Goal: Task Accomplishment & Management: Manage account settings

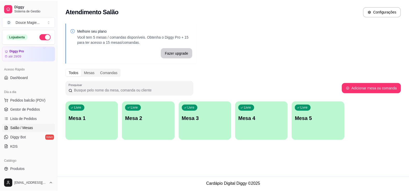
scroll to position [18, 0]
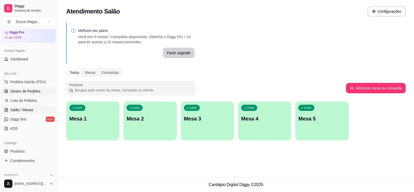
click at [21, 92] on span "Gestor de Pedidos" at bounding box center [25, 90] width 30 height 5
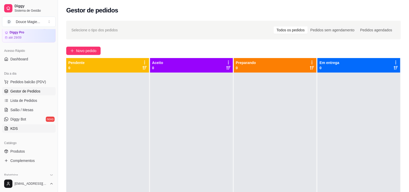
scroll to position [115, 0]
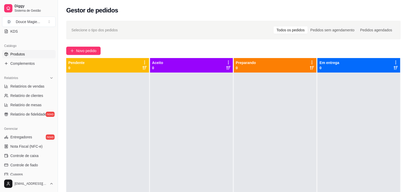
click at [33, 56] on link "Produtos" at bounding box center [29, 54] width 54 height 8
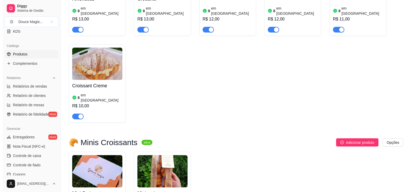
scroll to position [711, 0]
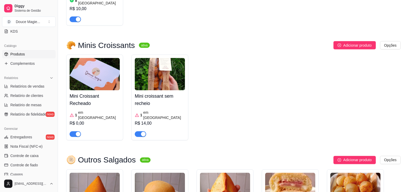
click at [83, 59] on img at bounding box center [95, 74] width 50 height 32
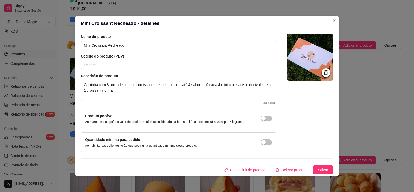
scroll to position [0, 0]
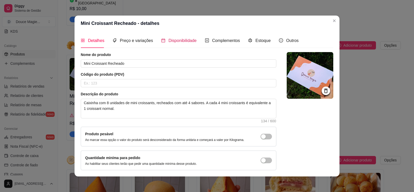
click at [168, 39] on span "Disponibilidade" at bounding box center [182, 40] width 28 height 4
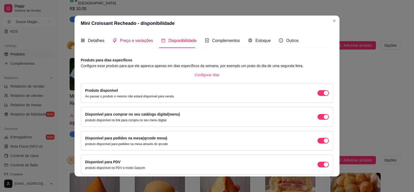
click at [138, 38] on span "Preço e variações" at bounding box center [136, 40] width 33 height 4
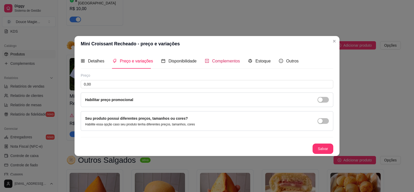
click at [234, 61] on span "Complementos" at bounding box center [226, 61] width 28 height 4
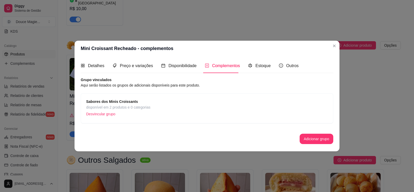
click at [154, 106] on div "Sabores dos Minis Croissants disponível em 2 produtos e 0 categorias Desvincula…" at bounding box center [207, 108] width 242 height 19
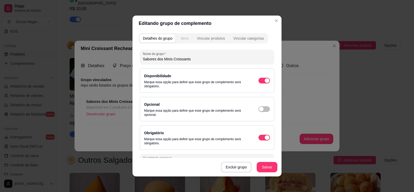
click at [184, 36] on div "Itens" at bounding box center [185, 38] width 8 height 5
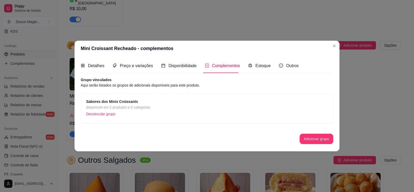
click at [131, 106] on span "disponível em 2 produtos e 0 categorias" at bounding box center [118, 107] width 64 height 6
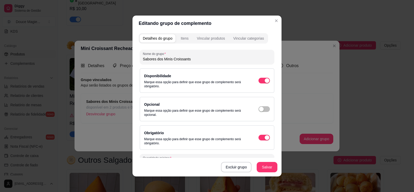
click at [179, 43] on div "Detalhes do grupo Itens Vincular produtos Vincular categorias Nome do grupo Sab…" at bounding box center [206, 103] width 149 height 145
click at [181, 41] on button "Itens" at bounding box center [184, 38] width 14 height 8
